Goal: Transaction & Acquisition: Purchase product/service

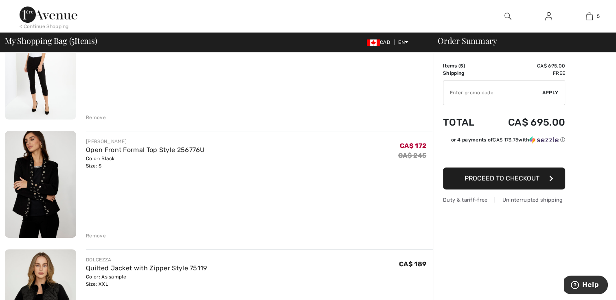
scroll to position [225, 0]
click at [102, 148] on link "Open Front Formal Top Style 256776U" at bounding box center [145, 150] width 119 height 8
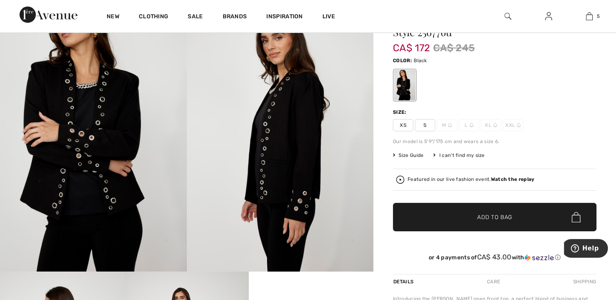
scroll to position [58, 0]
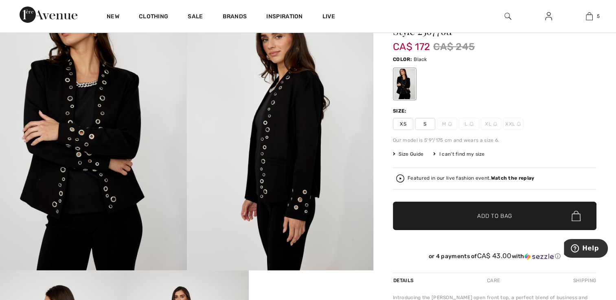
click at [465, 155] on div "I can't find my size" at bounding box center [458, 154] width 51 height 7
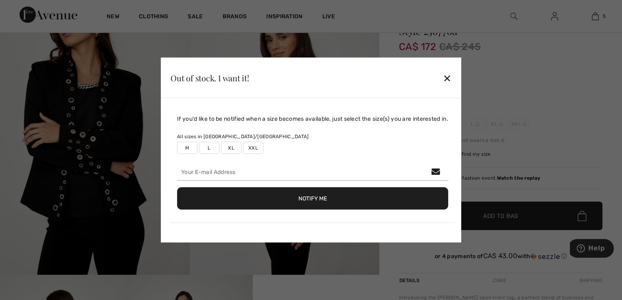
click at [253, 146] on label "XXL" at bounding box center [253, 148] width 20 height 12
click at [372, 202] on button "Notify Me" at bounding box center [312, 199] width 271 height 22
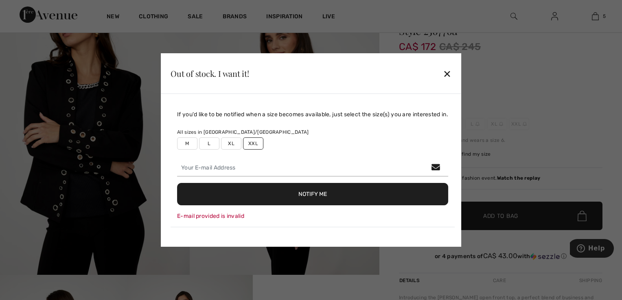
click at [448, 75] on div "✕" at bounding box center [447, 73] width 9 height 17
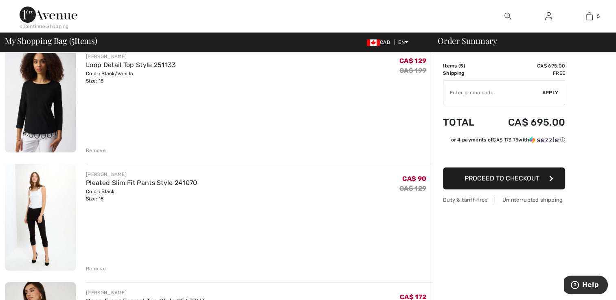
scroll to position [72, 0]
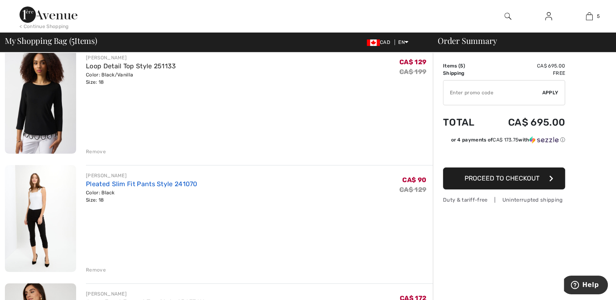
click at [101, 184] on link "Pleated Slim Fit Pants Style 241070" at bounding box center [141, 184] width 111 height 8
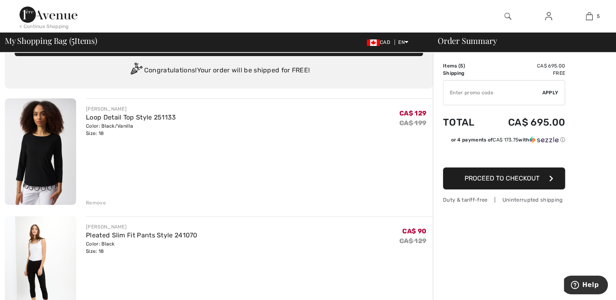
scroll to position [12, 0]
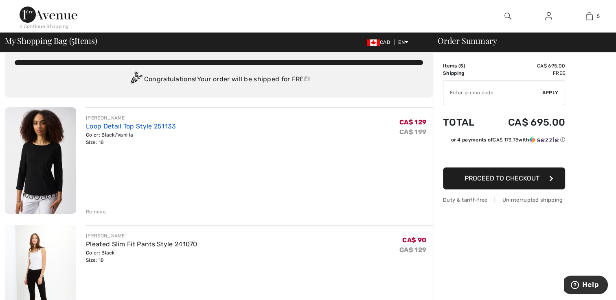
click at [108, 127] on link "Loop Detail Top Style 251133" at bounding box center [131, 126] width 90 height 8
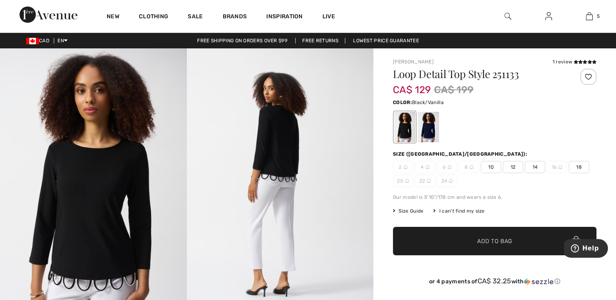
click at [466, 210] on div "I can't find my size" at bounding box center [458, 210] width 51 height 7
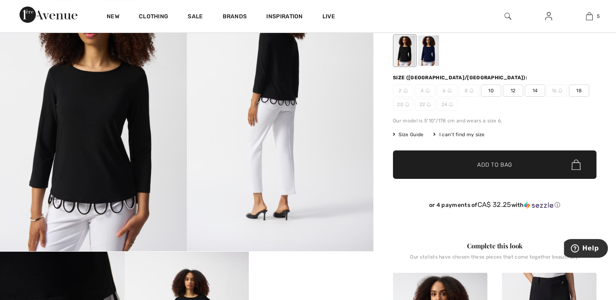
scroll to position [86, 0]
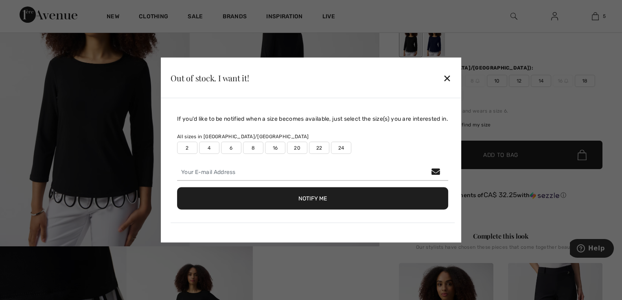
click at [318, 150] on label "22" at bounding box center [319, 148] width 20 height 12
click at [346, 201] on button "Notify Me" at bounding box center [312, 199] width 271 height 22
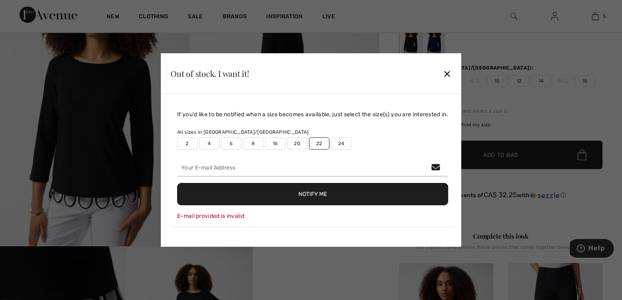
click at [451, 78] on div "✕" at bounding box center [447, 73] width 9 height 17
